Goal: Complete application form

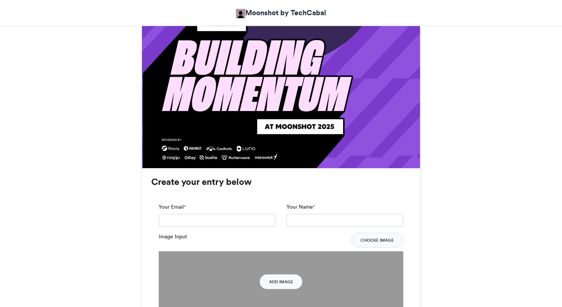
scroll to position [521, 0]
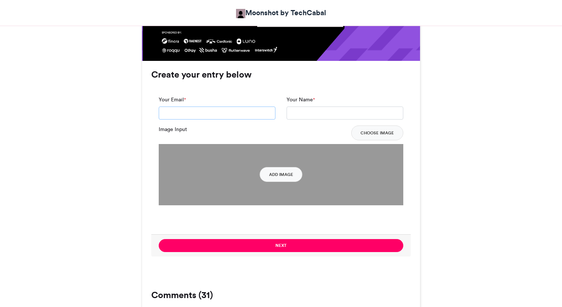
click at [219, 113] on input "Your Email *" at bounding box center [217, 113] width 117 height 13
type input "**********"
click at [322, 113] on input "Your Name *" at bounding box center [345, 113] width 117 height 13
type input "**********"
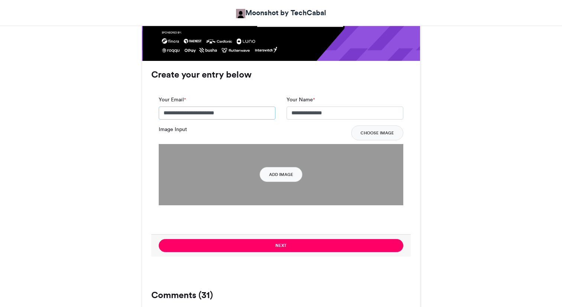
drag, startPoint x: 244, startPoint y: 112, endPoint x: 139, endPoint y: 110, distance: 104.8
click at [139, 110] on div "Moonshot by Techcabal 2025 Moonshot by TechCabal 3 weeks ago 5092 Views 322 Ent…" at bounding box center [281, 240] width 424 height 1282
type input "**********"
click at [265, 172] on button "Add Image" at bounding box center [281, 174] width 43 height 15
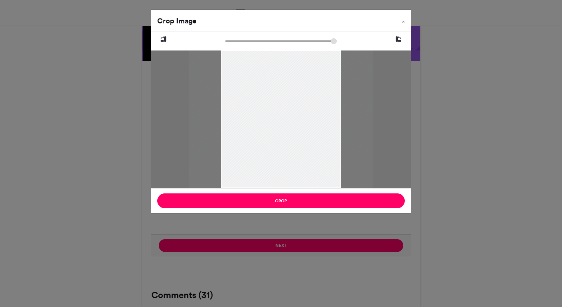
click at [285, 98] on div at bounding box center [281, 120] width 184 height 246
click at [271, 98] on div at bounding box center [281, 120] width 184 height 246
click at [262, 109] on div at bounding box center [281, 120] width 184 height 246
click at [262, 109] on div at bounding box center [280, 120] width 184 height 246
click at [162, 39] on icon at bounding box center [163, 40] width 7 height 10
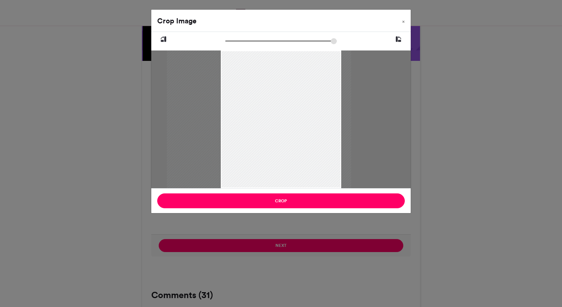
click at [162, 39] on icon at bounding box center [163, 40] width 7 height 10
drag, startPoint x: 271, startPoint y: 78, endPoint x: 286, endPoint y: 97, distance: 24.2
click at [286, 97] on div at bounding box center [281, 156] width 184 height 246
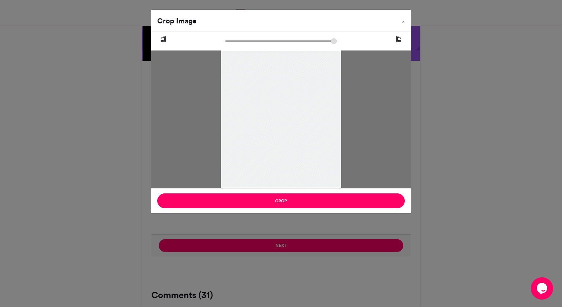
drag, startPoint x: 234, startPoint y: 42, endPoint x: 228, endPoint y: 43, distance: 6.0
type input "******"
click at [228, 43] on input "zoom" at bounding box center [280, 41] width 111 height 7
click at [287, 192] on div "Crop" at bounding box center [280, 200] width 259 height 25
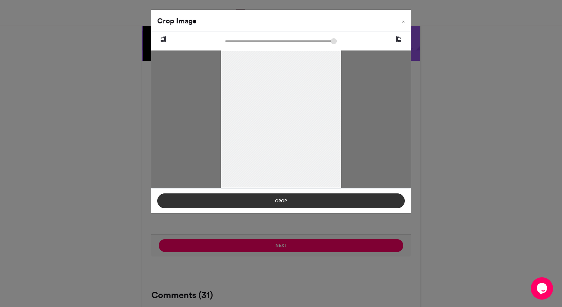
click at [288, 201] on button "Crop" at bounding box center [280, 201] width 247 height 15
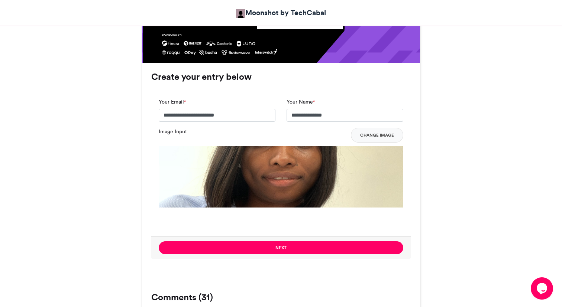
scroll to position [525, 0]
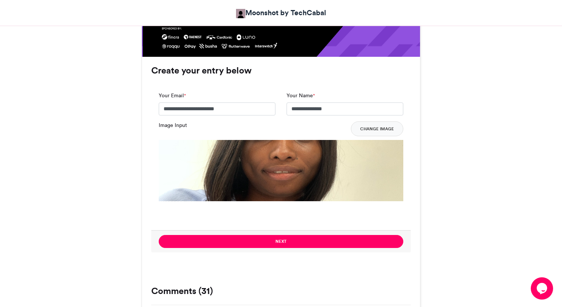
click at [275, 177] on img at bounding box center [281, 262] width 245 height 245
click at [373, 127] on button "Change Image" at bounding box center [377, 129] width 52 height 15
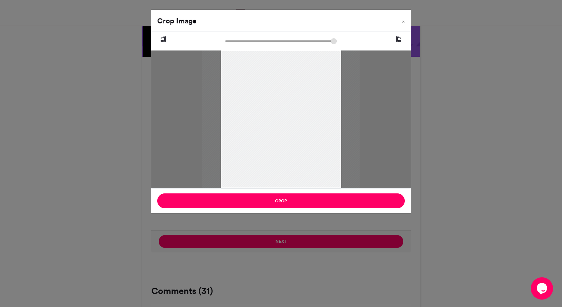
type input "******"
click at [230, 43] on input "zoom" at bounding box center [280, 41] width 111 height 7
drag, startPoint x: 261, startPoint y: 85, endPoint x: 258, endPoint y: 115, distance: 30.7
click at [258, 115] on div at bounding box center [277, 148] width 161 height 214
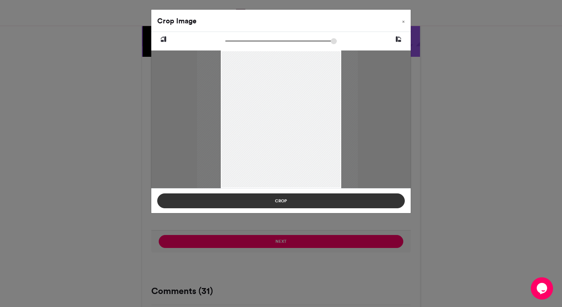
click at [289, 203] on button "Crop" at bounding box center [280, 201] width 247 height 15
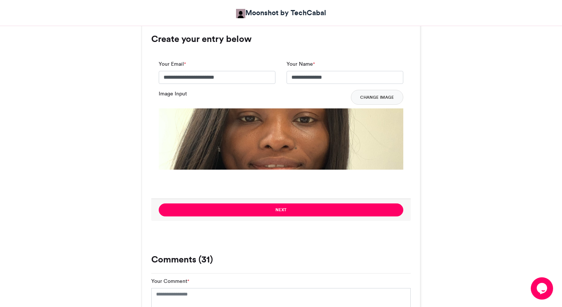
scroll to position [564, 0]
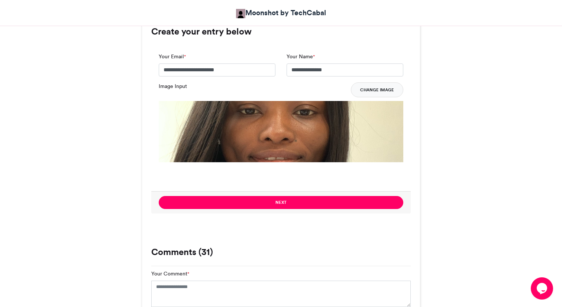
click at [356, 90] on button "Change Image" at bounding box center [377, 89] width 52 height 15
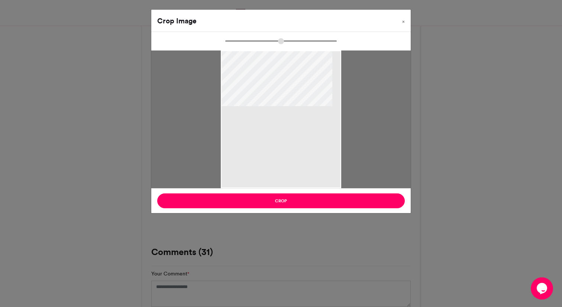
type input "******"
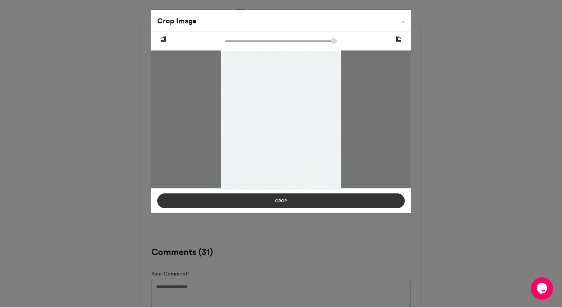
click at [302, 198] on button "Crop" at bounding box center [280, 201] width 247 height 15
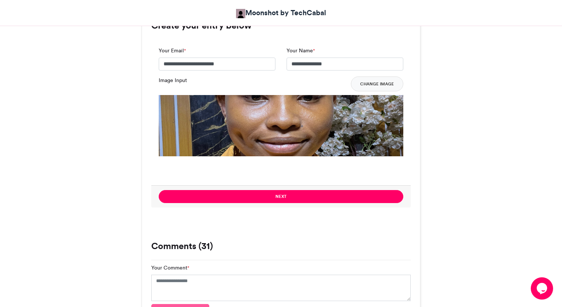
scroll to position [570, 0]
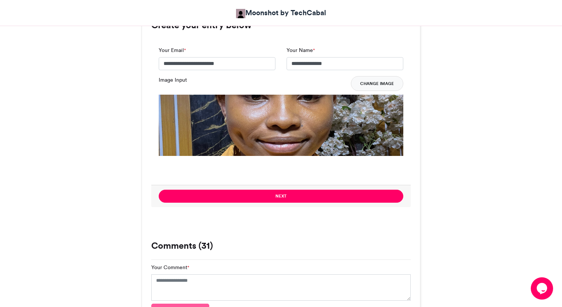
click at [371, 80] on button "Change Image" at bounding box center [377, 83] width 52 height 15
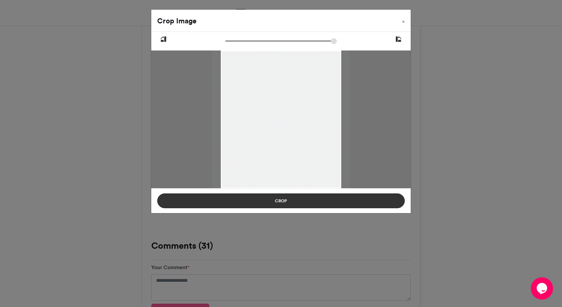
click at [287, 203] on button "Crop" at bounding box center [280, 201] width 247 height 15
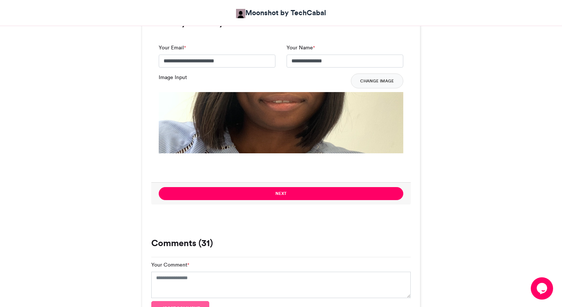
scroll to position [588, 0]
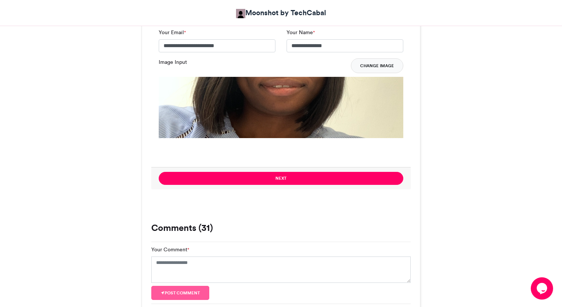
click at [367, 69] on button "Change Image" at bounding box center [377, 65] width 52 height 15
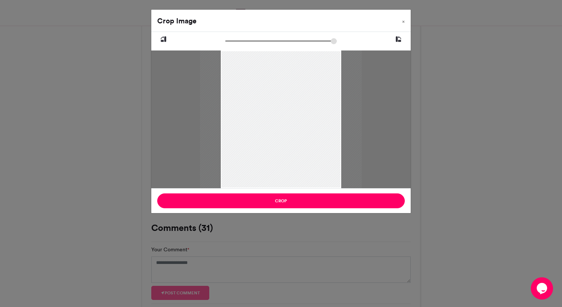
type input "******"
click at [280, 76] on div at bounding box center [281, 119] width 138 height 184
drag, startPoint x: 280, startPoint y: 76, endPoint x: 280, endPoint y: 98, distance: 21.6
click at [280, 98] on div at bounding box center [281, 139] width 138 height 184
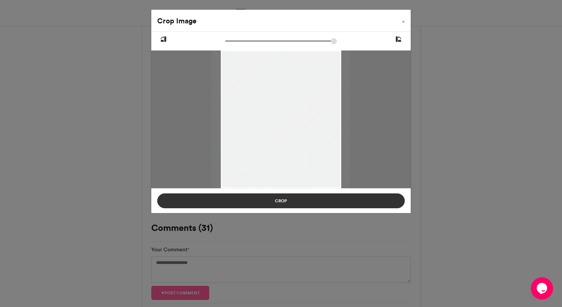
click at [286, 200] on button "Crop" at bounding box center [280, 201] width 247 height 15
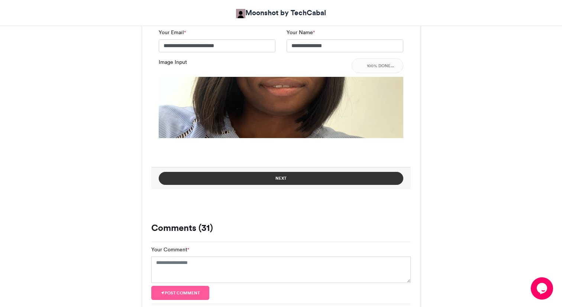
click at [284, 178] on button "Next" at bounding box center [281, 178] width 245 height 13
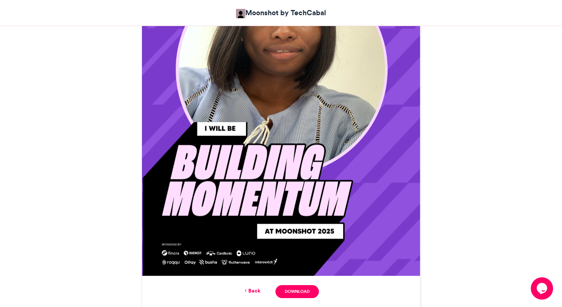
scroll to position [444, 0]
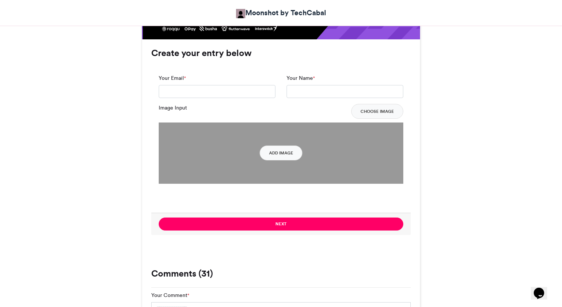
scroll to position [543, 0]
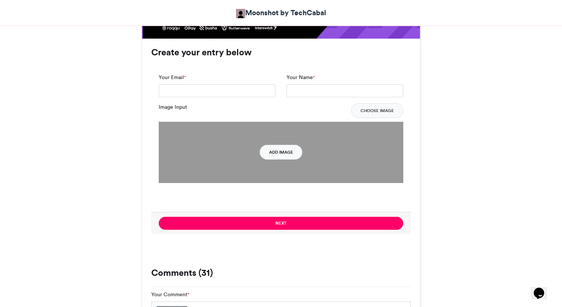
click at [271, 153] on button "Add Image" at bounding box center [281, 152] width 43 height 15
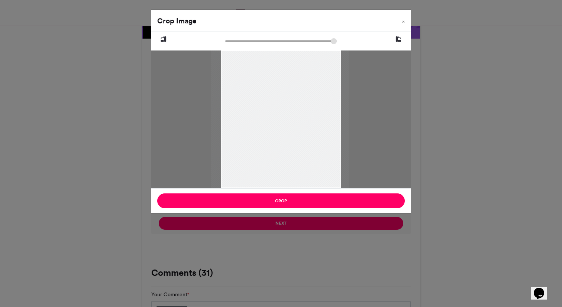
drag, startPoint x: 299, startPoint y: 144, endPoint x: 298, endPoint y: 180, distance: 35.7
click at [298, 180] on div at bounding box center [280, 142] width 138 height 184
click at [295, 151] on div at bounding box center [282, 141] width 138 height 184
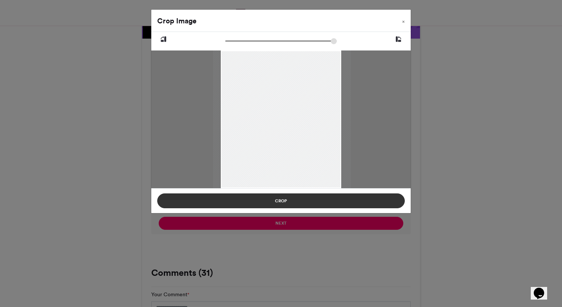
click at [290, 198] on button "Crop" at bounding box center [280, 201] width 247 height 15
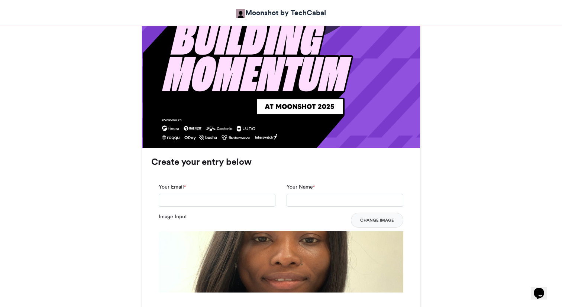
scroll to position [443, 0]
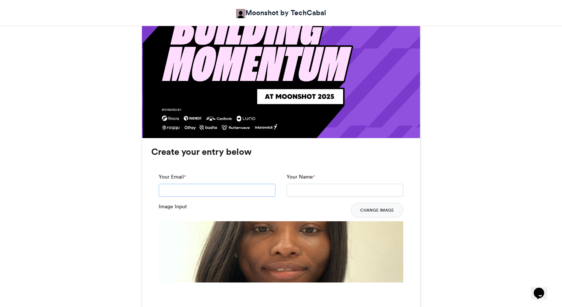
click at [230, 190] on input "Your Email *" at bounding box center [217, 190] width 117 height 13
type input "**********"
click at [333, 185] on input "Your Name *" at bounding box center [345, 190] width 117 height 13
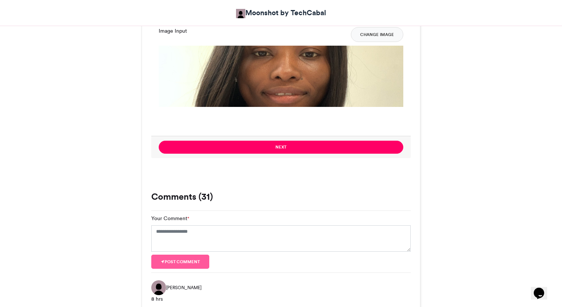
scroll to position [632, 0]
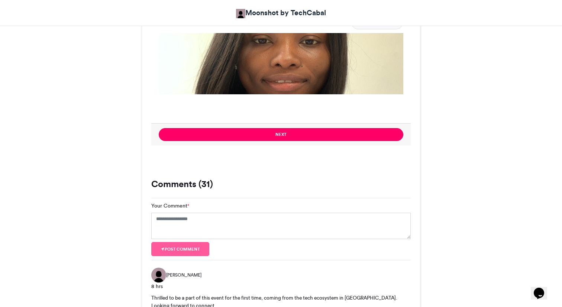
type input "**********"
click at [318, 148] on div "**********" at bounding box center [281, 52] width 278 height 205
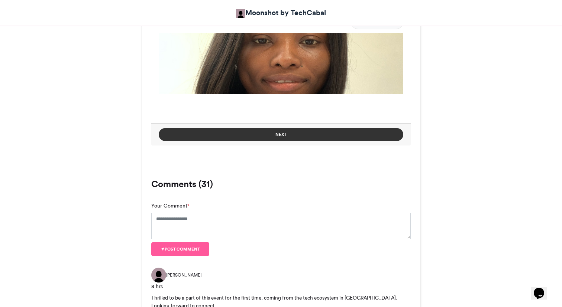
click at [307, 134] on button "Next" at bounding box center [281, 134] width 245 height 13
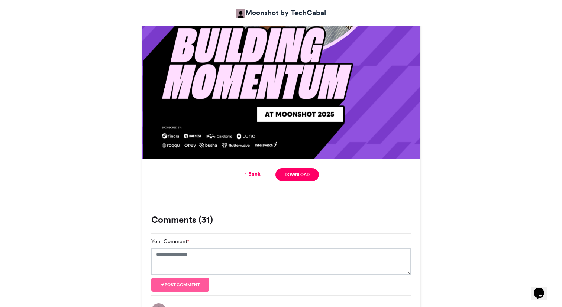
scroll to position [421, 0]
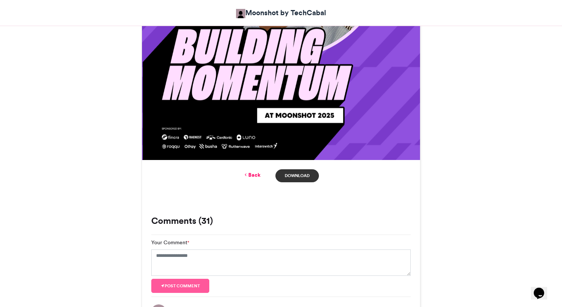
click at [298, 175] on link "Download" at bounding box center [296, 175] width 43 height 13
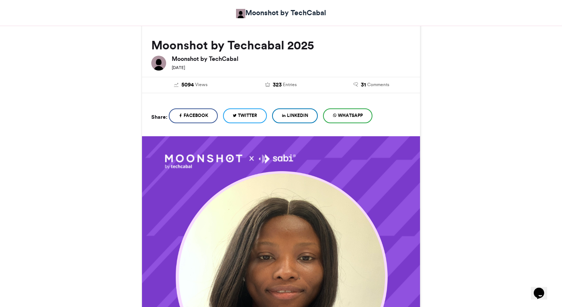
scroll to position [93, 0]
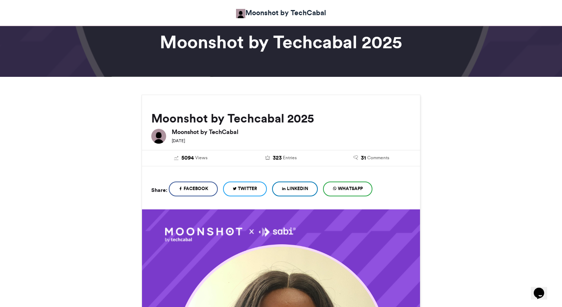
scroll to position [0, 0]
